Goal: Task Accomplishment & Management: Use online tool/utility

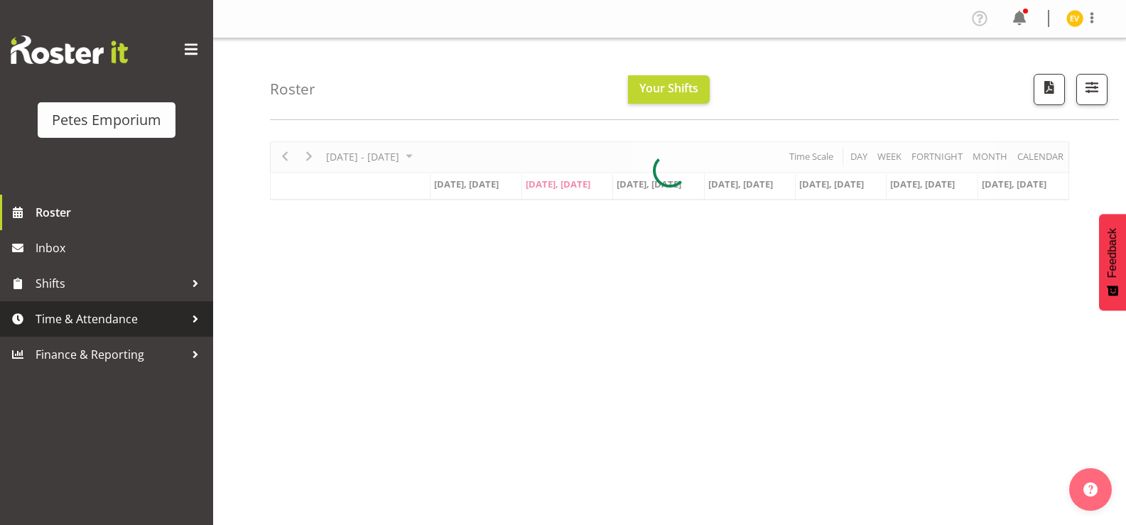
click at [183, 319] on span "Time & Attendance" at bounding box center [110, 318] width 149 height 21
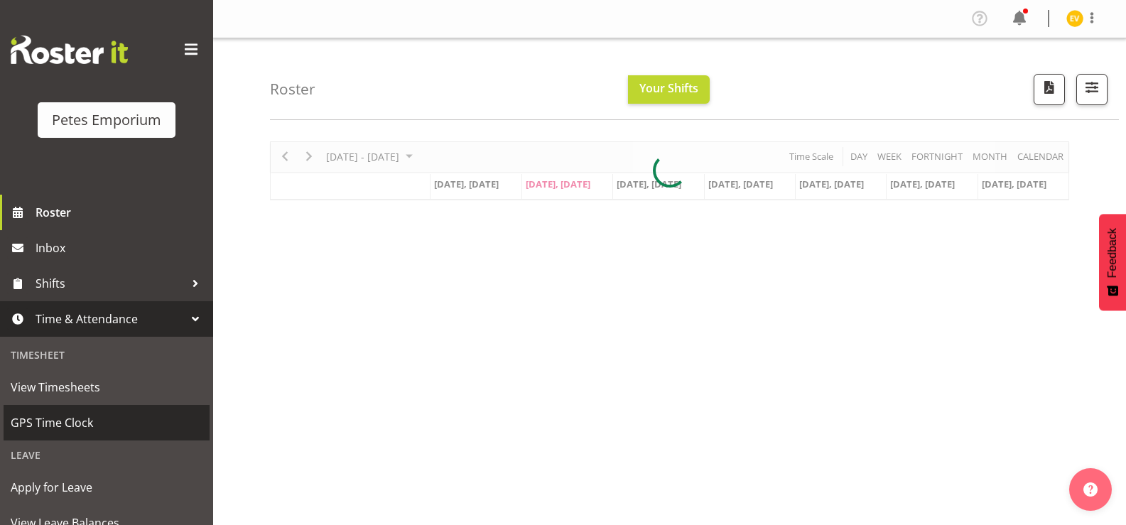
click at [138, 431] on span "GPS Time Clock" at bounding box center [107, 422] width 192 height 21
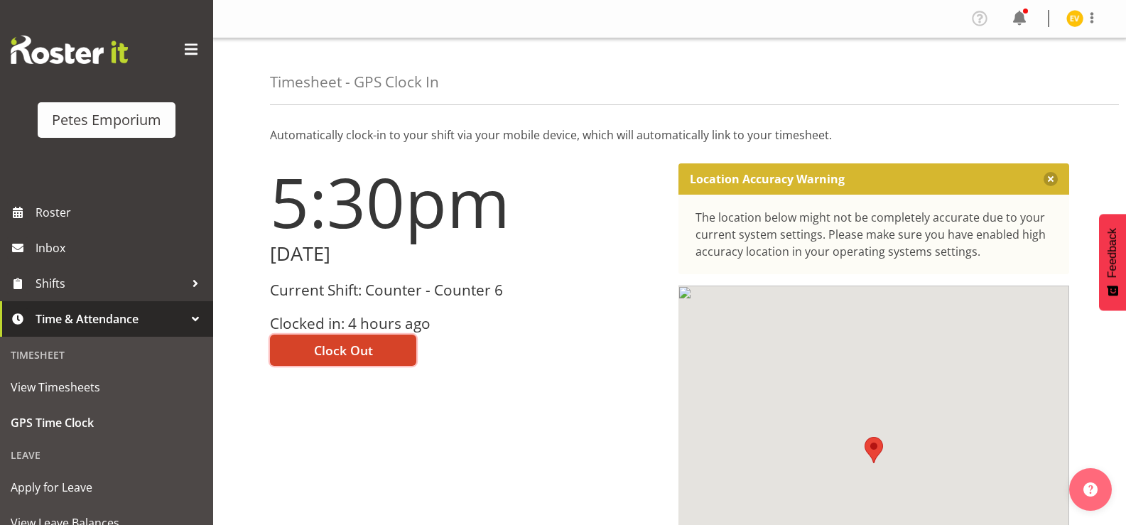
click at [390, 355] on button "Clock Out" at bounding box center [343, 350] width 146 height 31
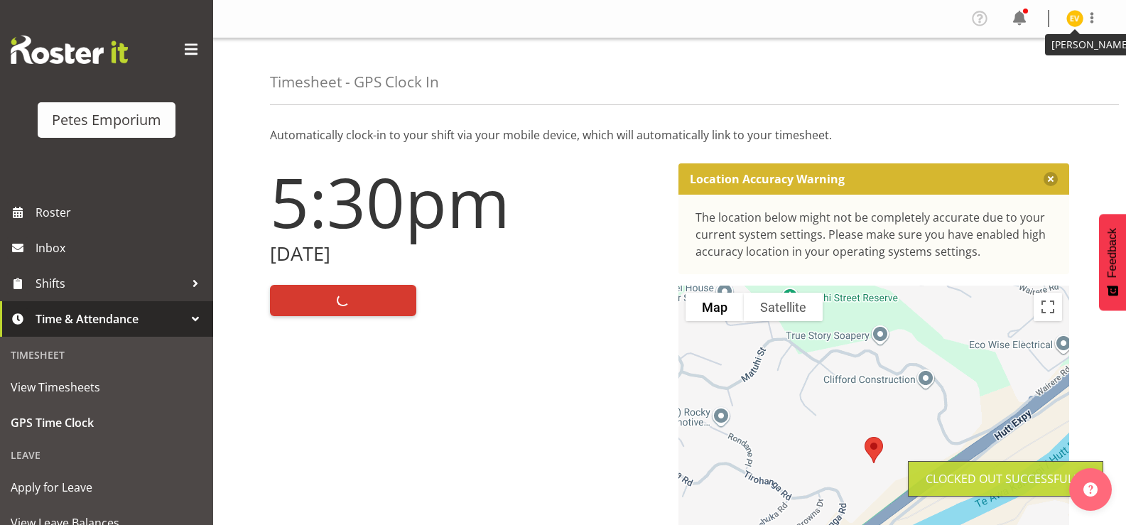
click at [1078, 14] on img at bounding box center [1075, 18] width 17 height 17
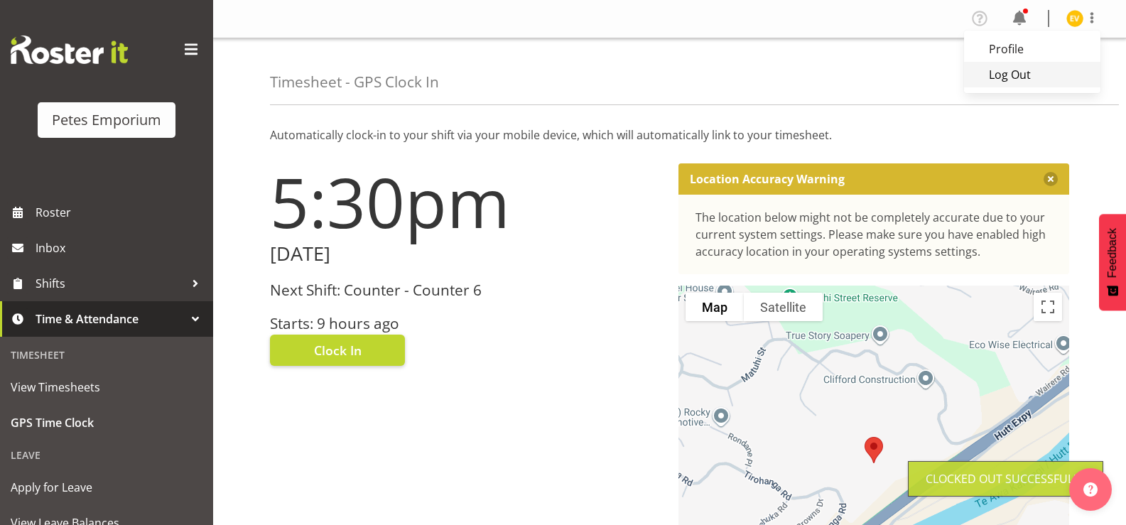
click at [1057, 70] on link "Log Out" at bounding box center [1032, 75] width 136 height 26
